Goal: Use online tool/utility: Utilize a website feature to perform a specific function

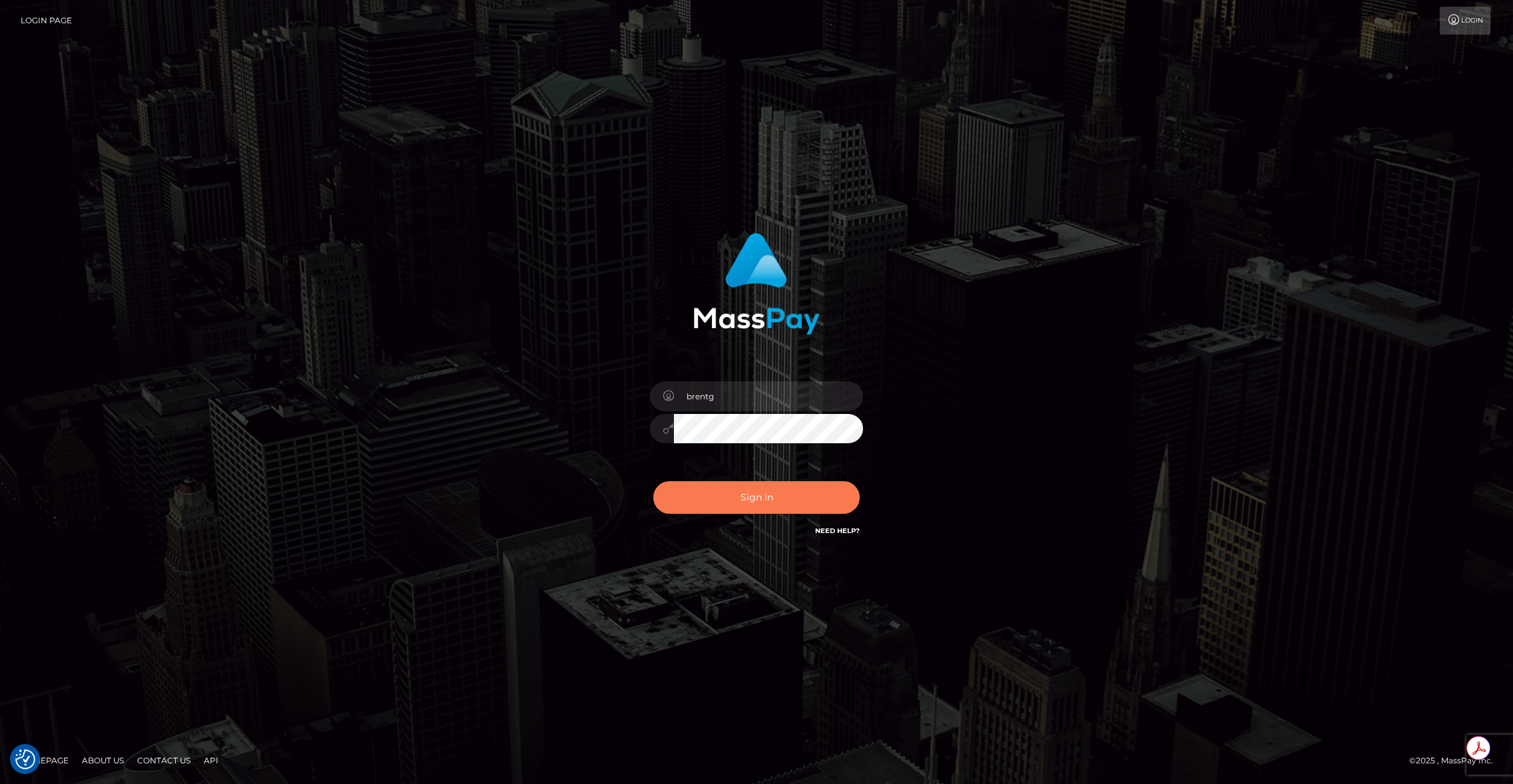
click at [695, 500] on button "Sign in" at bounding box center [756, 497] width 207 height 33
type input "brentg"
click at [695, 500] on button "Sign in" at bounding box center [756, 497] width 207 height 33
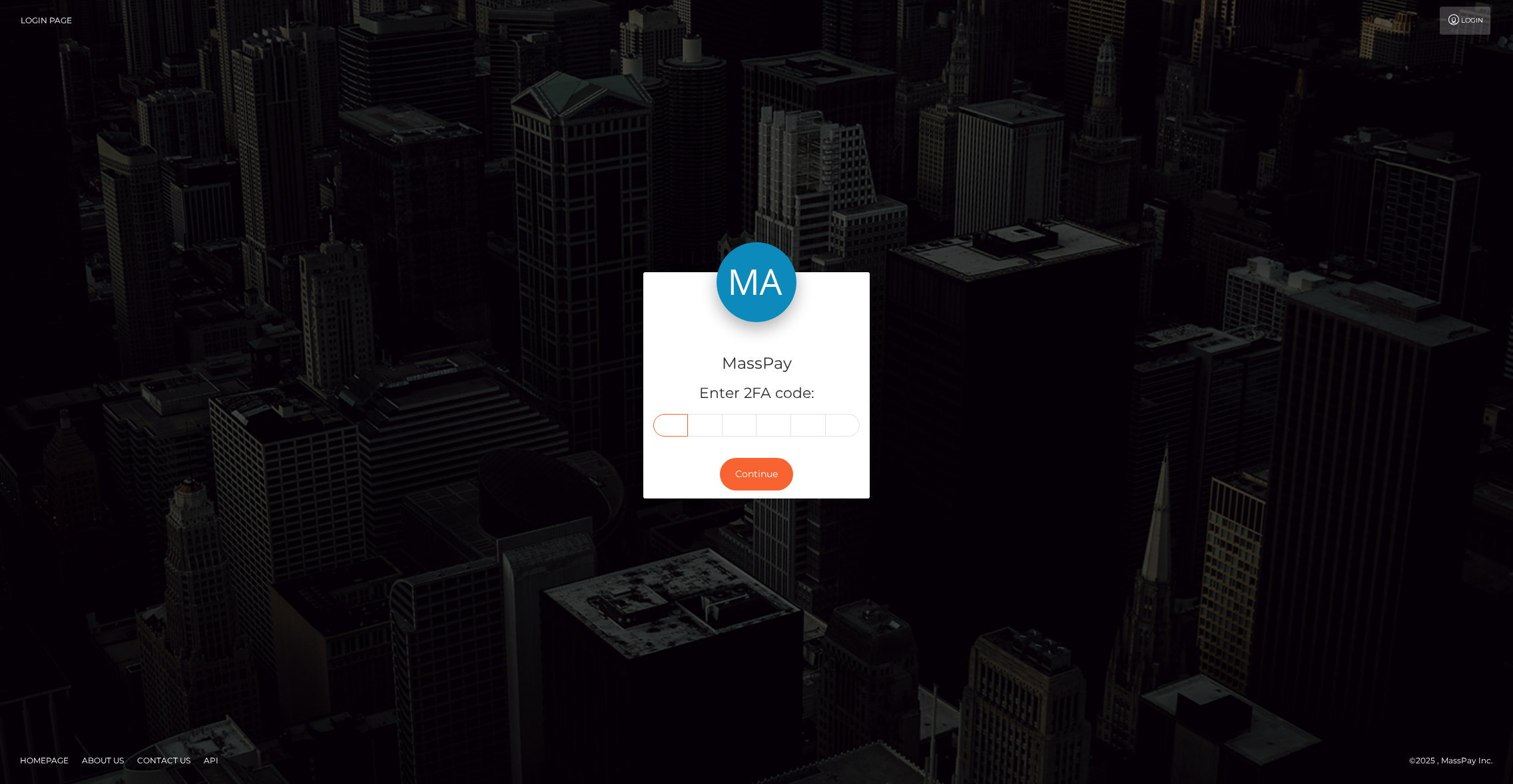
paste input "5"
type input "5"
type input "3"
type input "2"
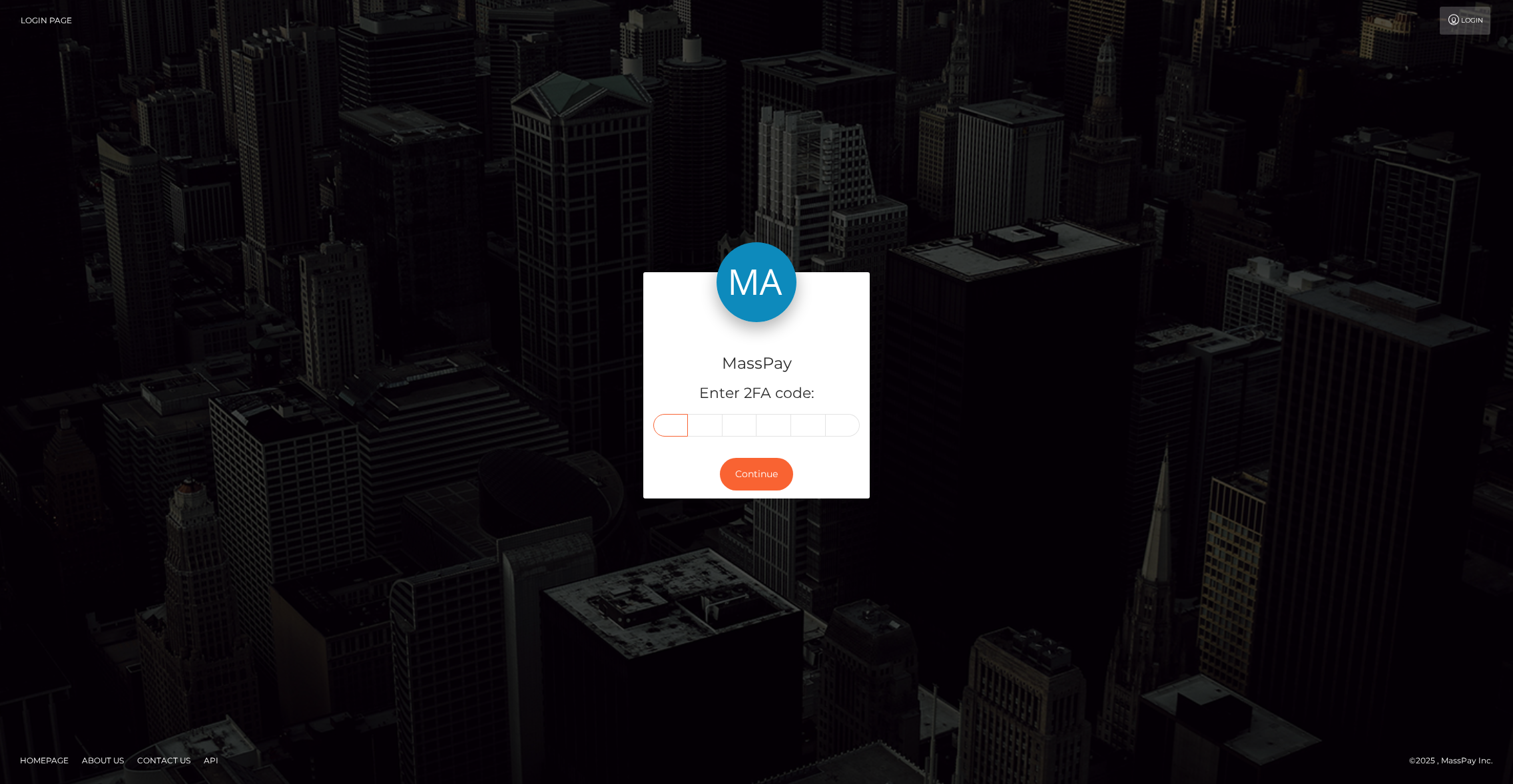
type input "6"
type input "7"
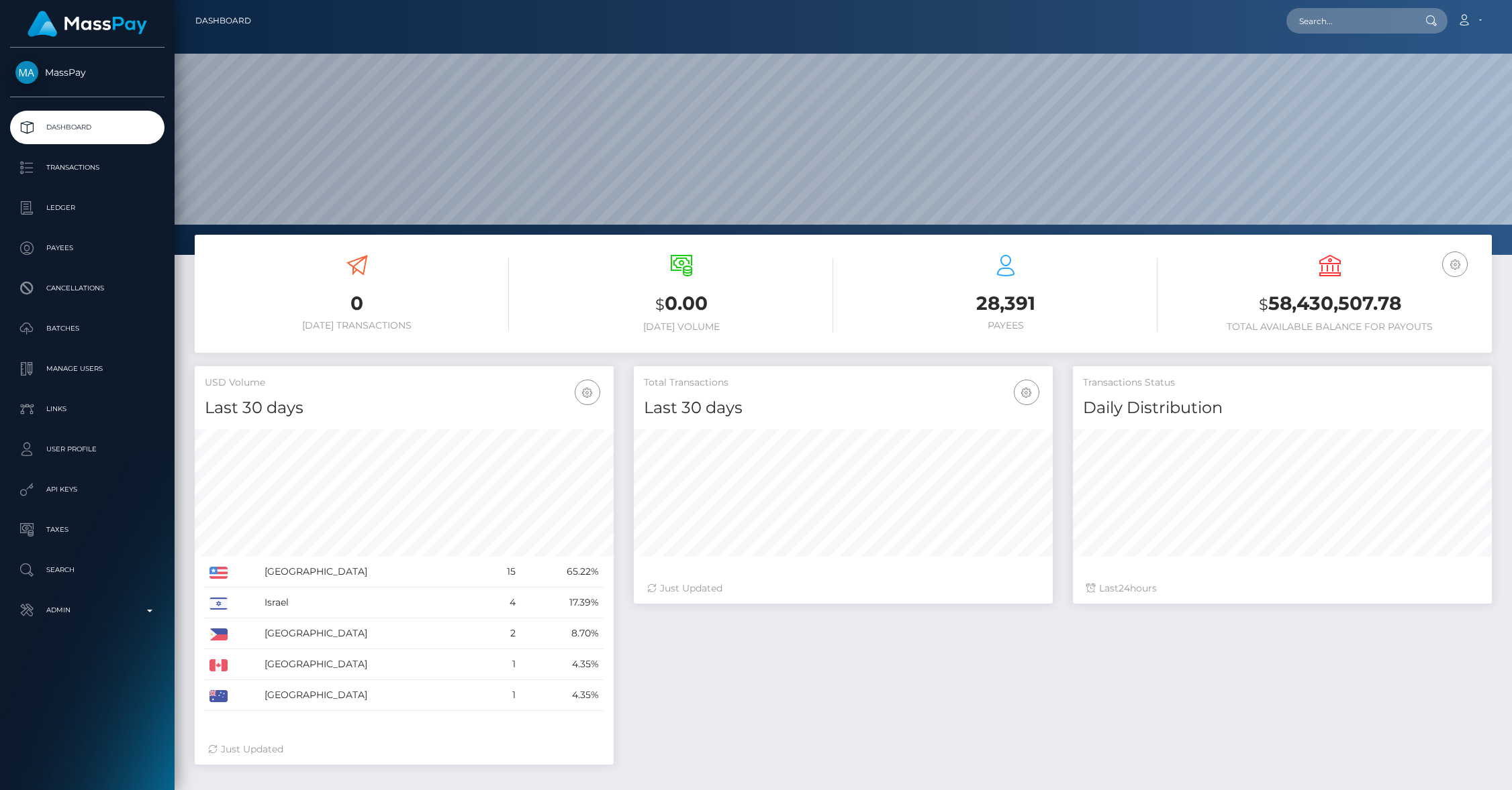
scroll to position [237, 419]
click at [112, 605] on p "Admin" at bounding box center [87, 610] width 144 height 20
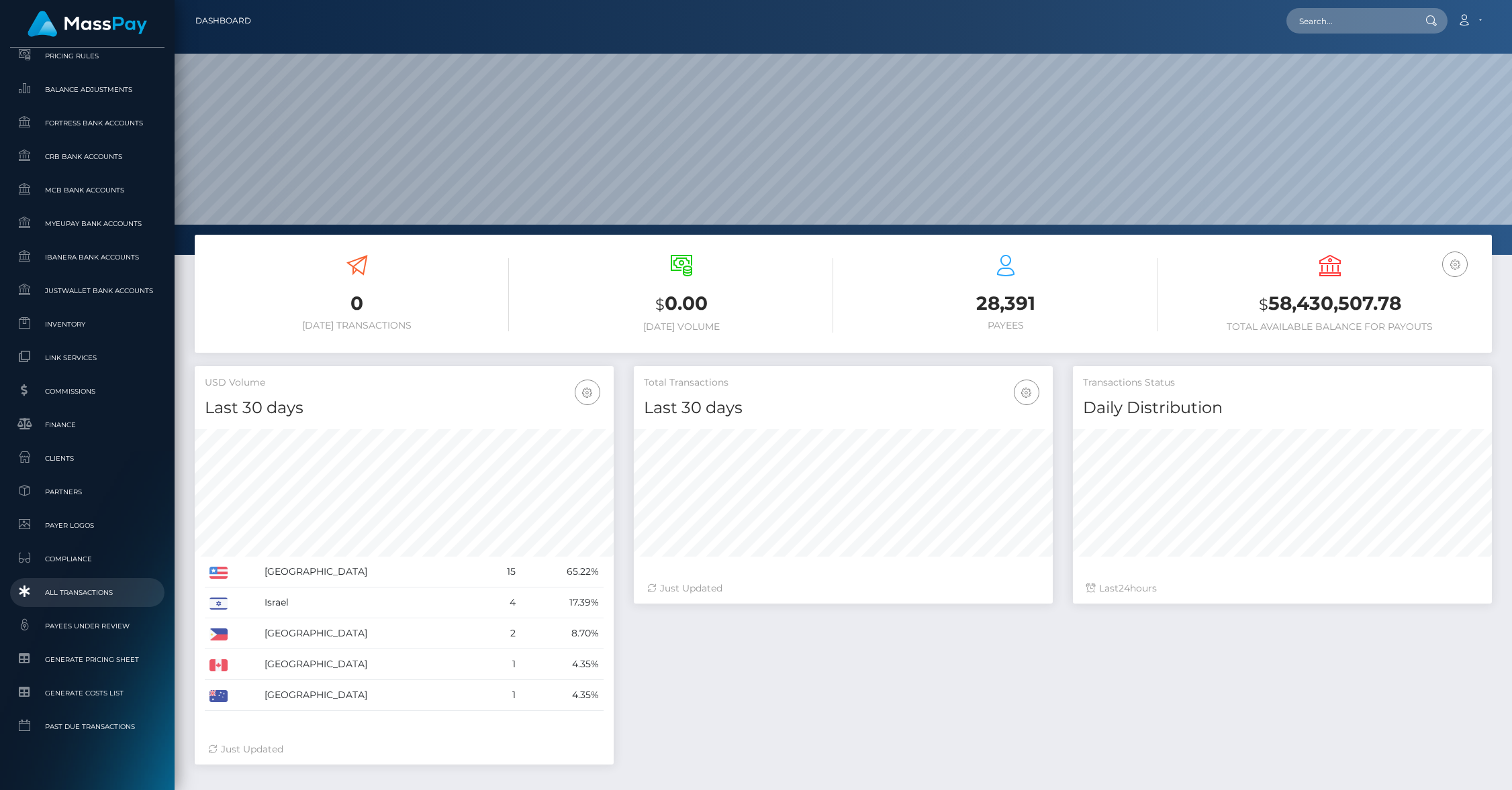
scroll to position [619, 0]
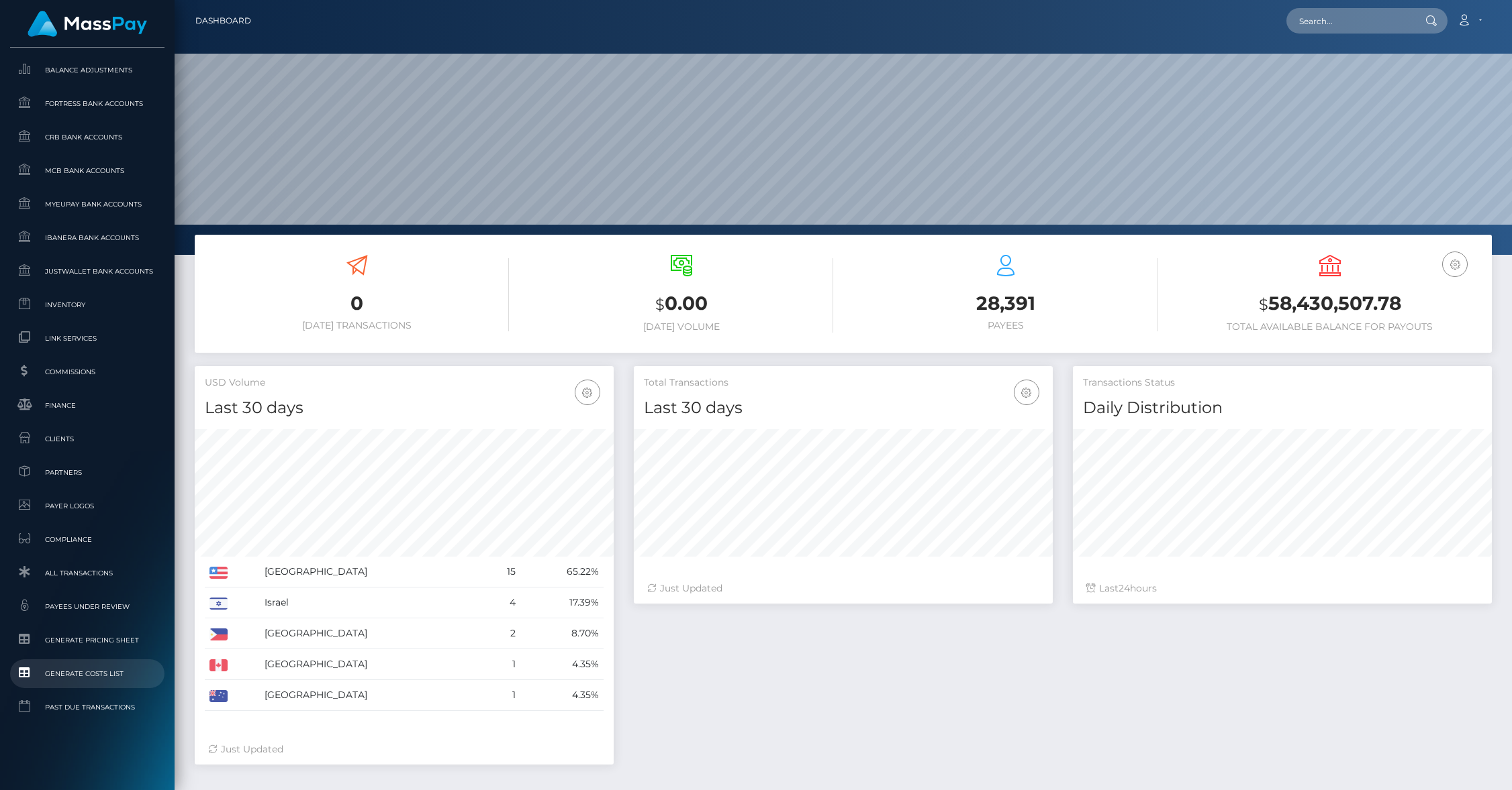
click at [124, 668] on span "Generate Costs List" at bounding box center [87, 673] width 144 height 15
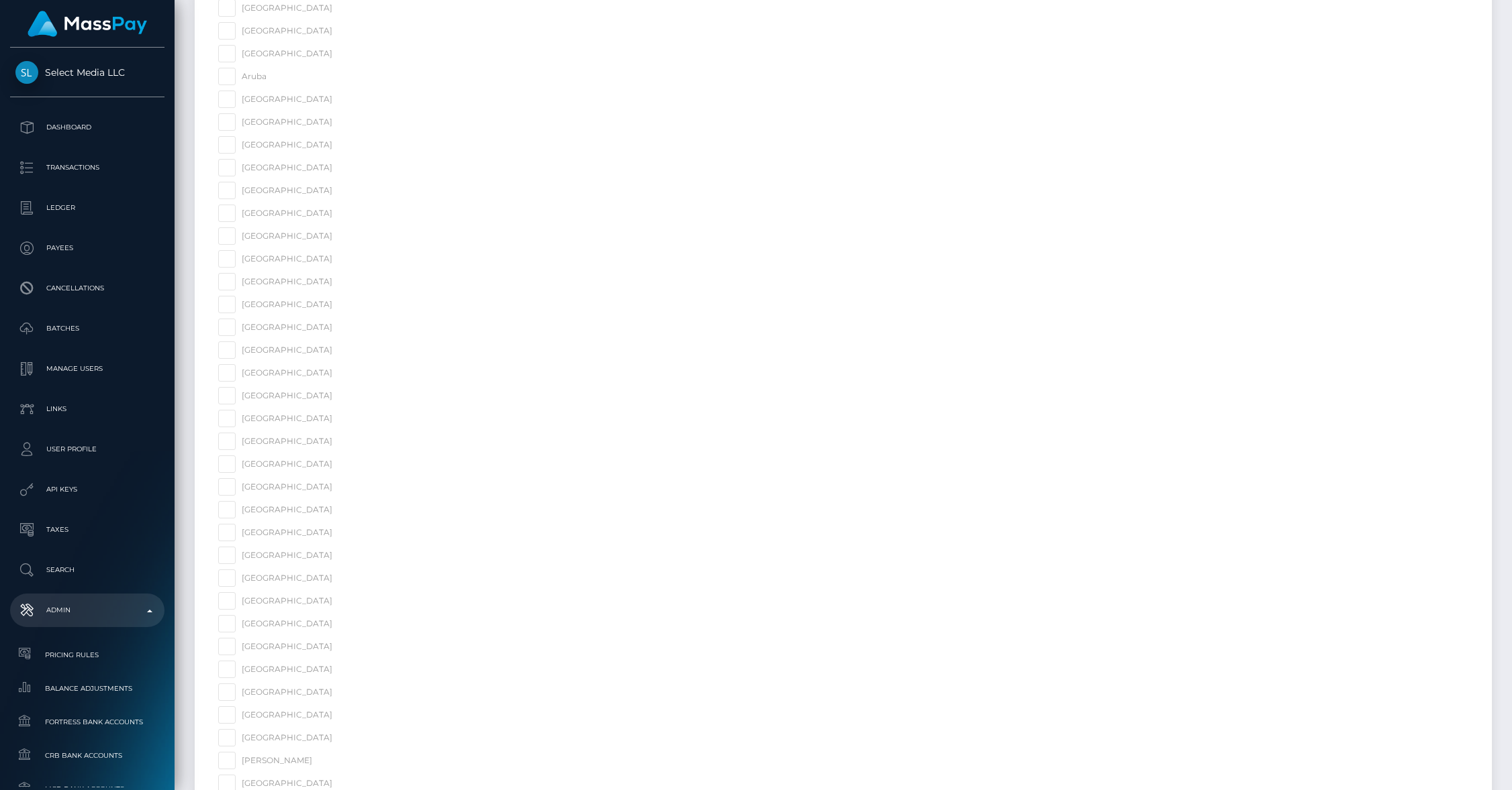
scroll to position [352, 0]
click at [332, 272] on span at bounding box center [332, 270] width 0 height 10
click at [319, 272] on input "[GEOGRAPHIC_DATA]" at bounding box center [323, 269] width 9 height 9
checkbox input "true"
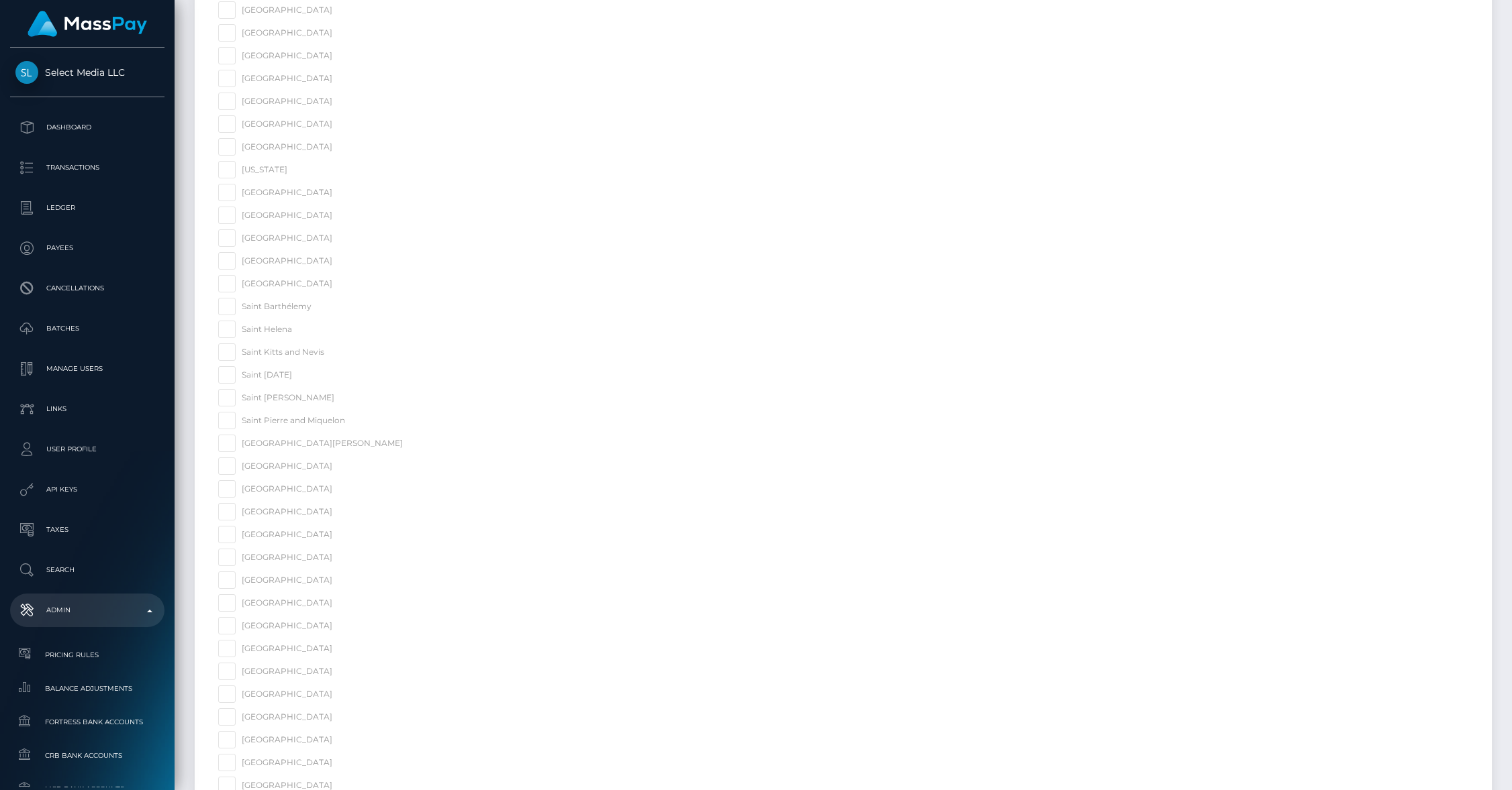
click at [332, 262] on span at bounding box center [332, 261] width 0 height 10
click at [319, 262] on input "[GEOGRAPHIC_DATA]" at bounding box center [323, 260] width 9 height 9
checkbox input "true"
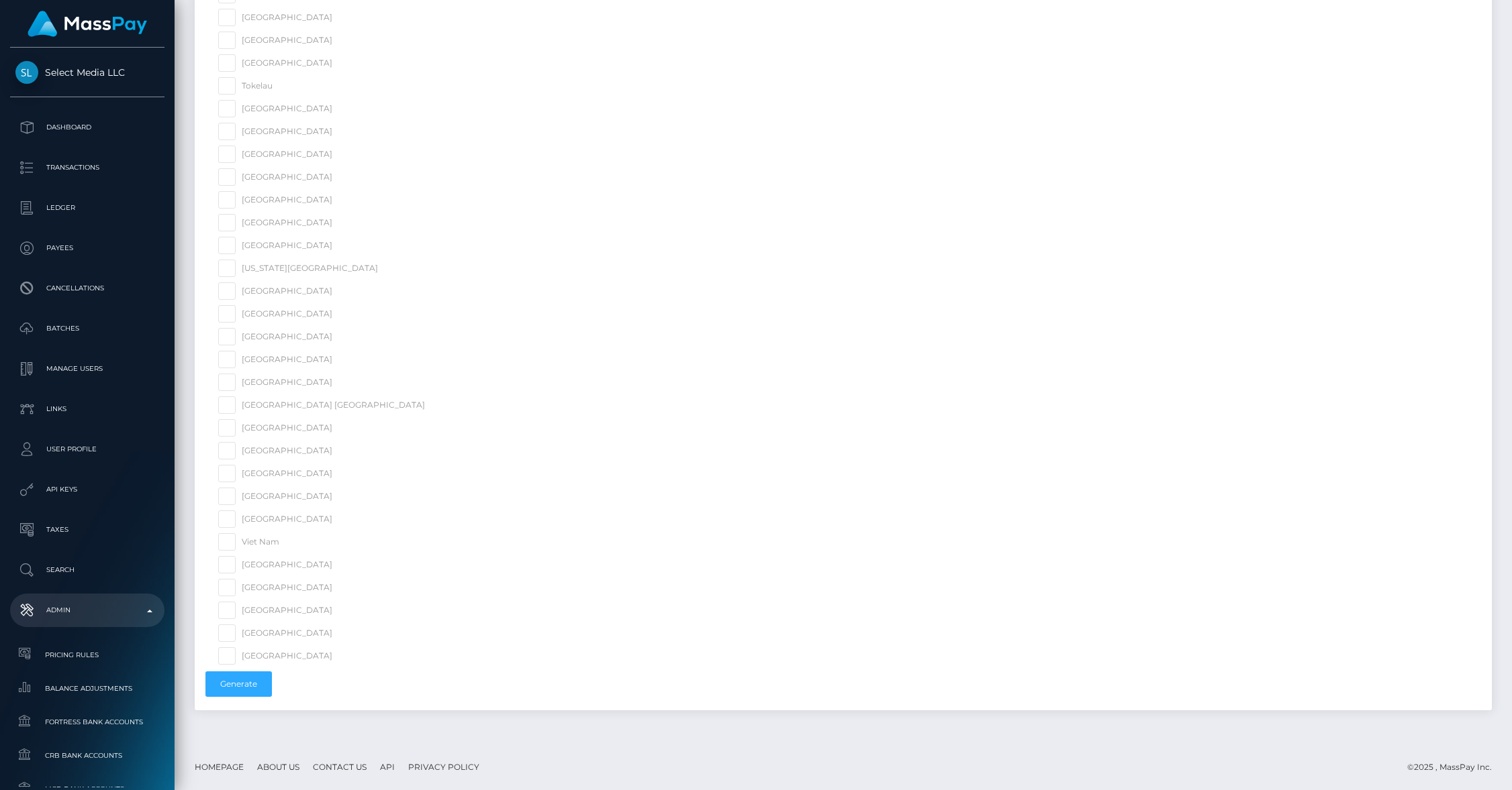
click at [255, 669] on div "Generate" at bounding box center [302, 684] width 216 height 39
click at [251, 678] on button "Generate" at bounding box center [238, 684] width 67 height 26
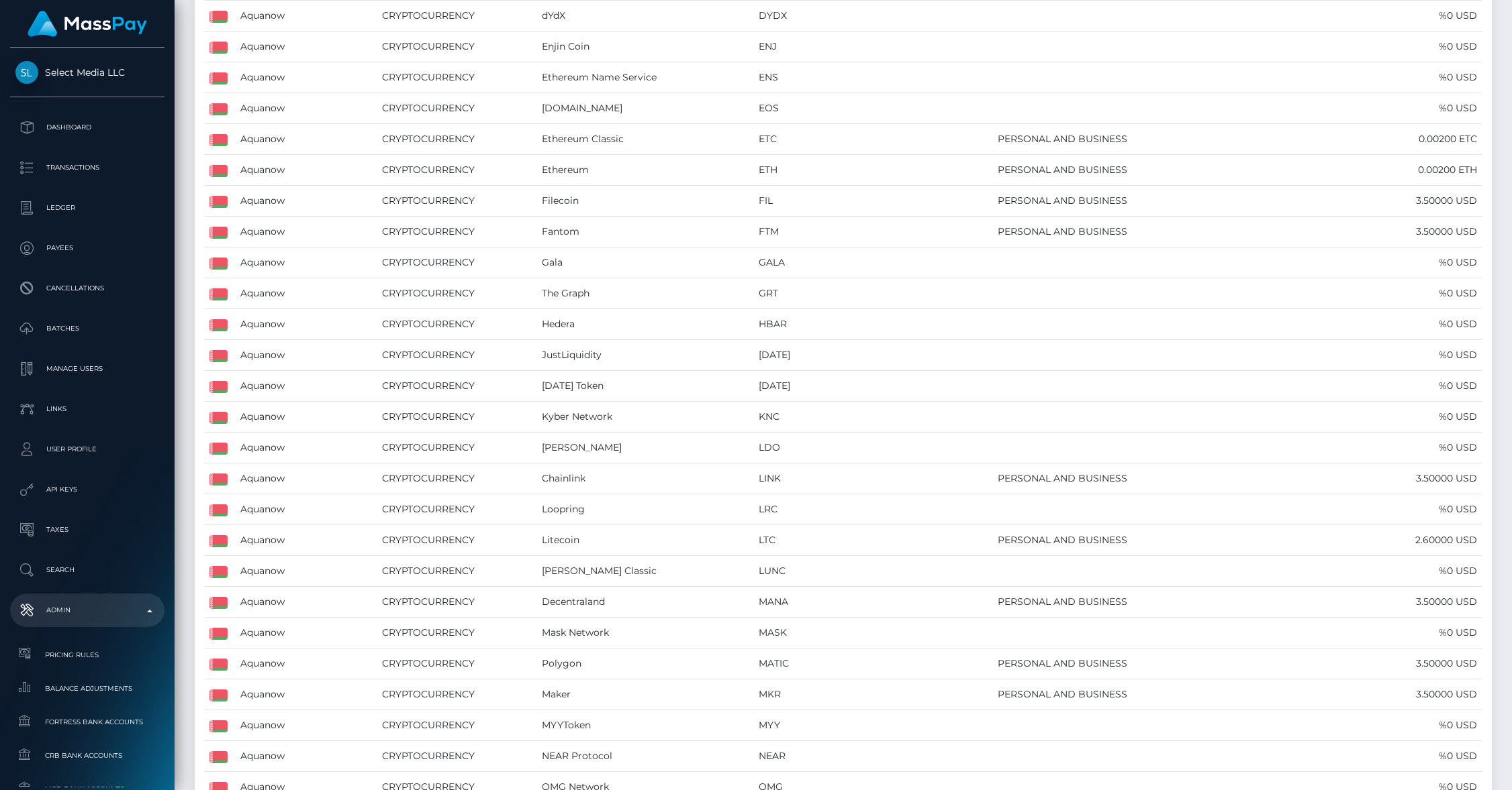
scroll to position [1061, 0]
